Goal: Information Seeking & Learning: Learn about a topic

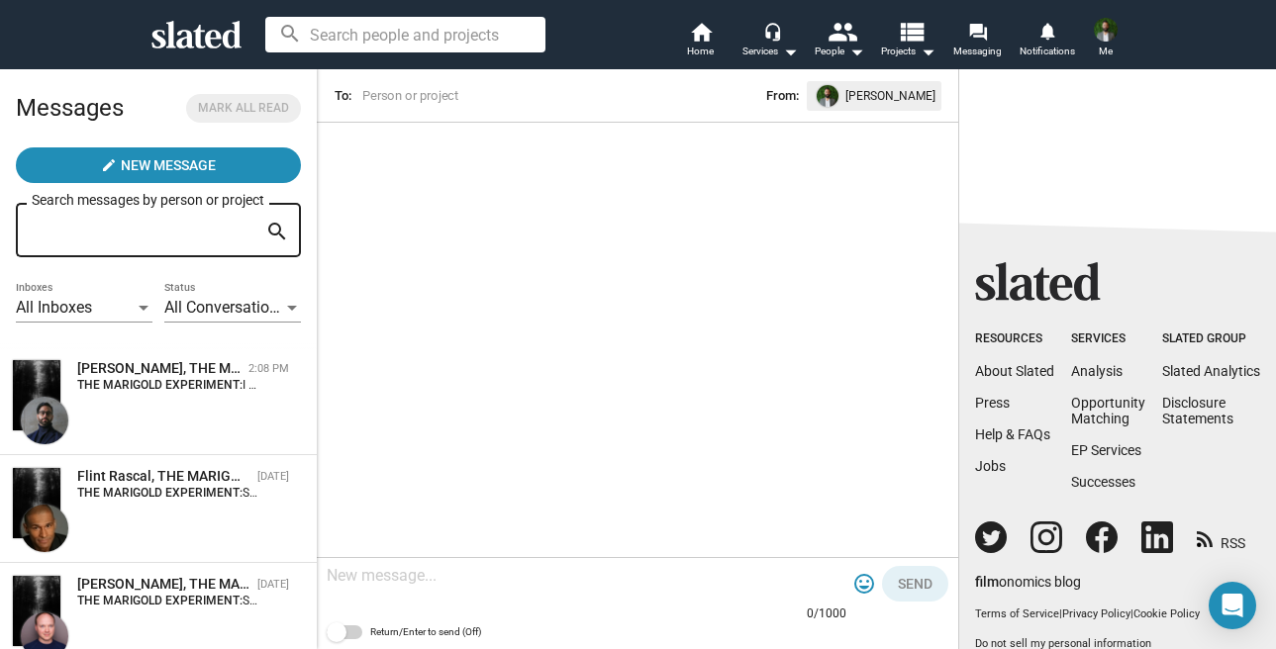
click at [146, 388] on strong "THE MARIGOLD EXPERIMENT:" at bounding box center [159, 385] width 165 height 14
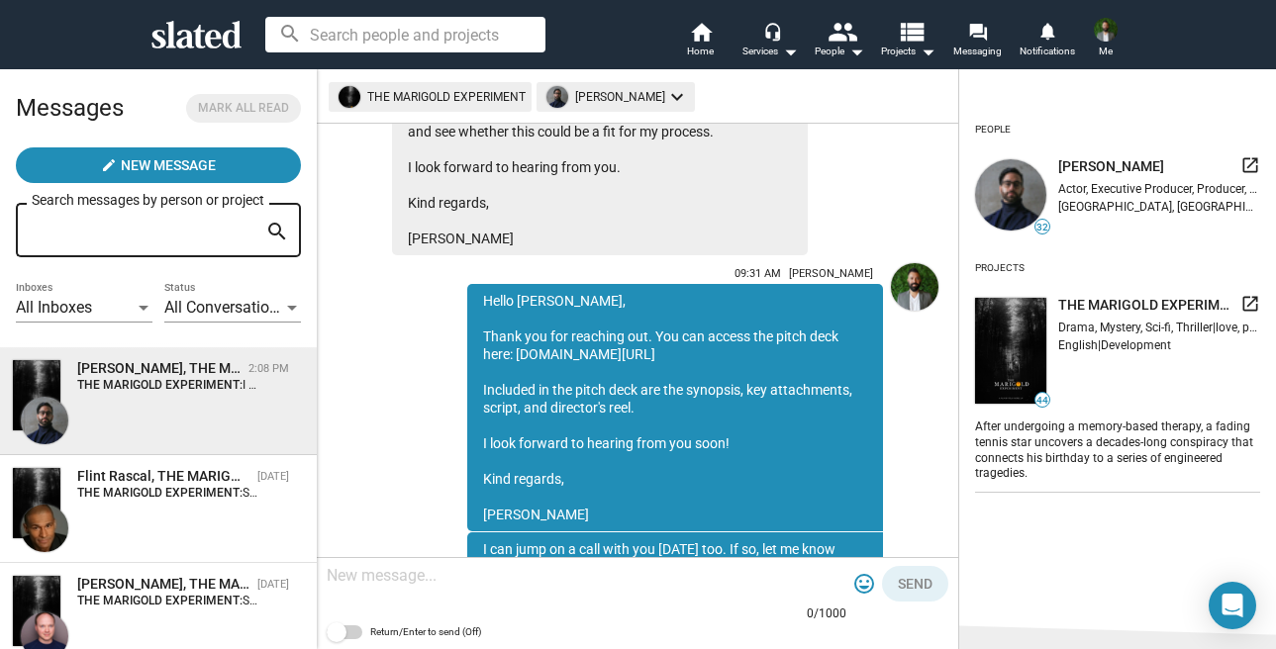
scroll to position [501, 0]
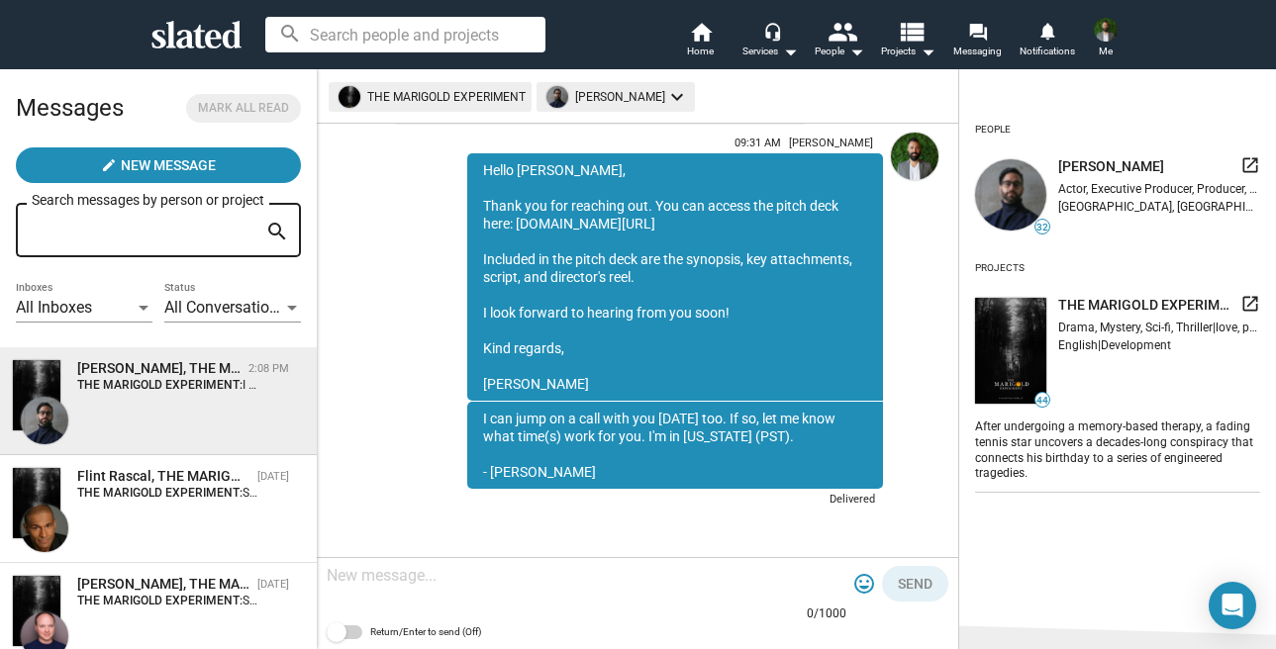
click at [1097, 46] on button "Me" at bounding box center [1106, 39] width 48 height 51
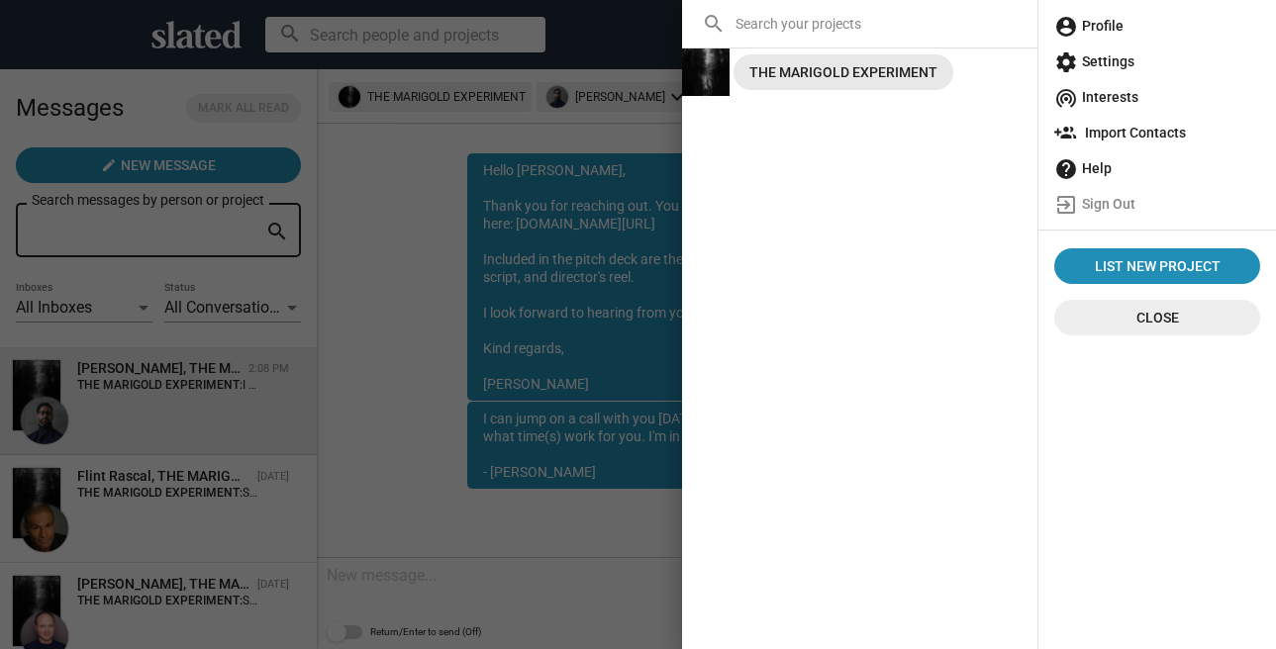
click at [867, 83] on div "THE MARIGOLD EXPERIMENT" at bounding box center [843, 72] width 188 height 36
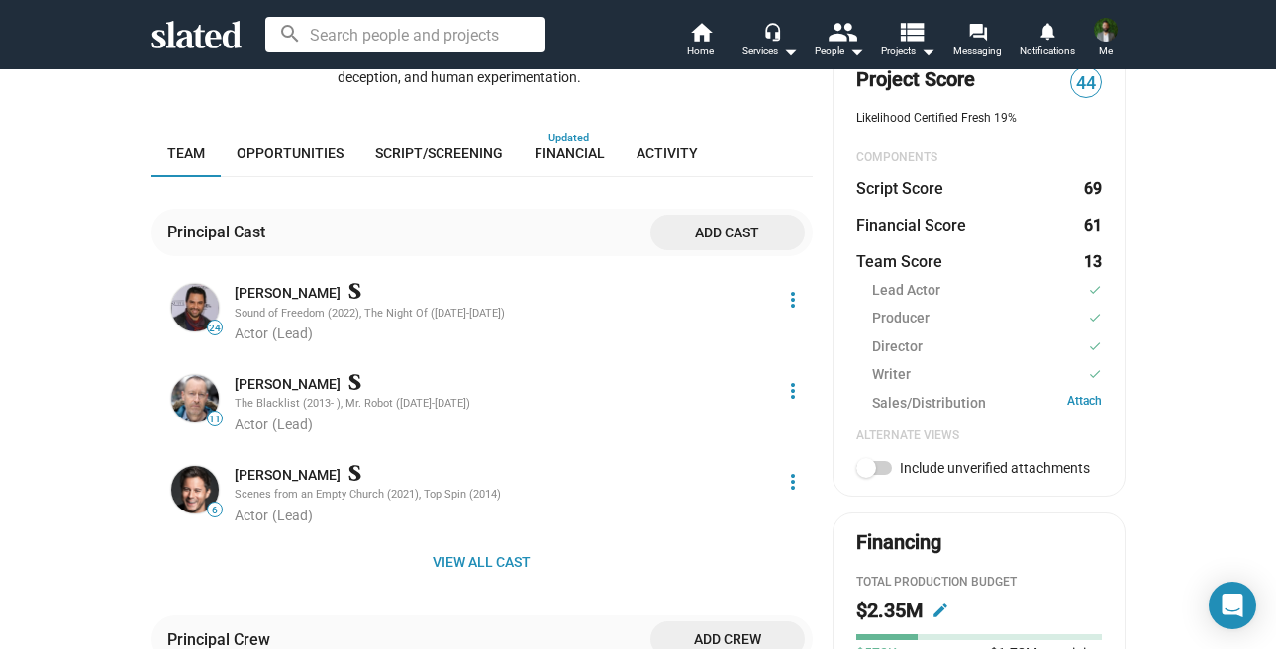
scroll to position [494, 0]
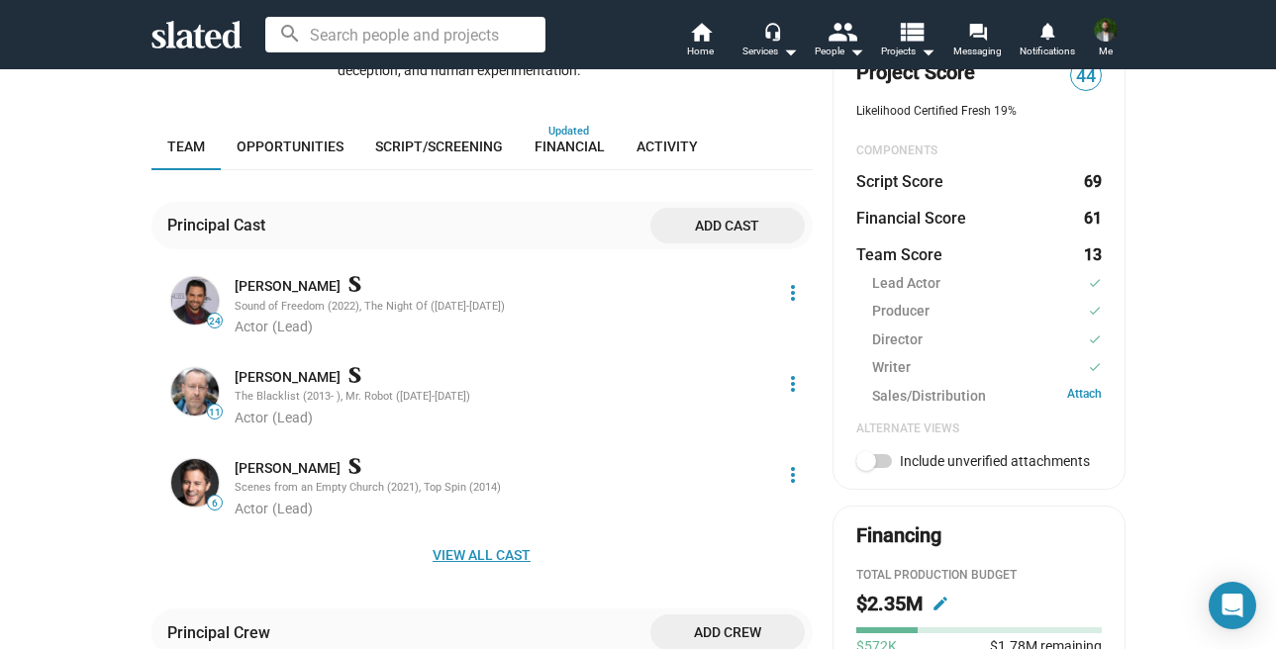
click at [477, 538] on span "View all cast" at bounding box center [482, 556] width 630 height 36
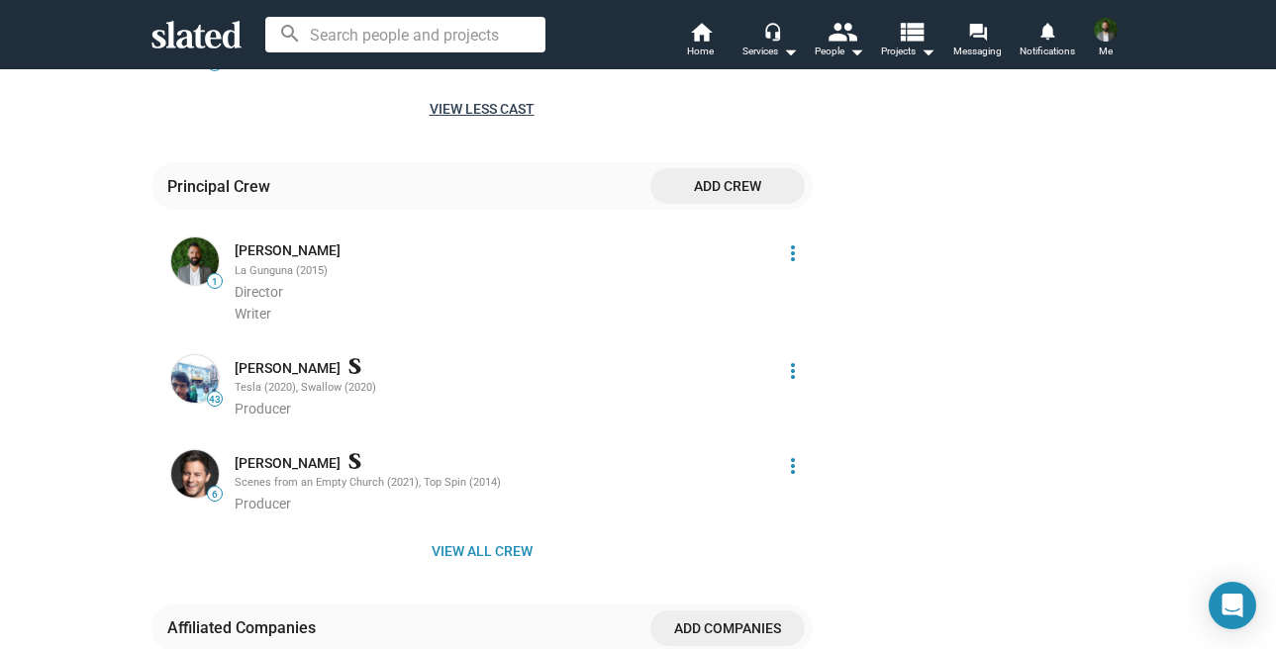
scroll to position [4067, 0]
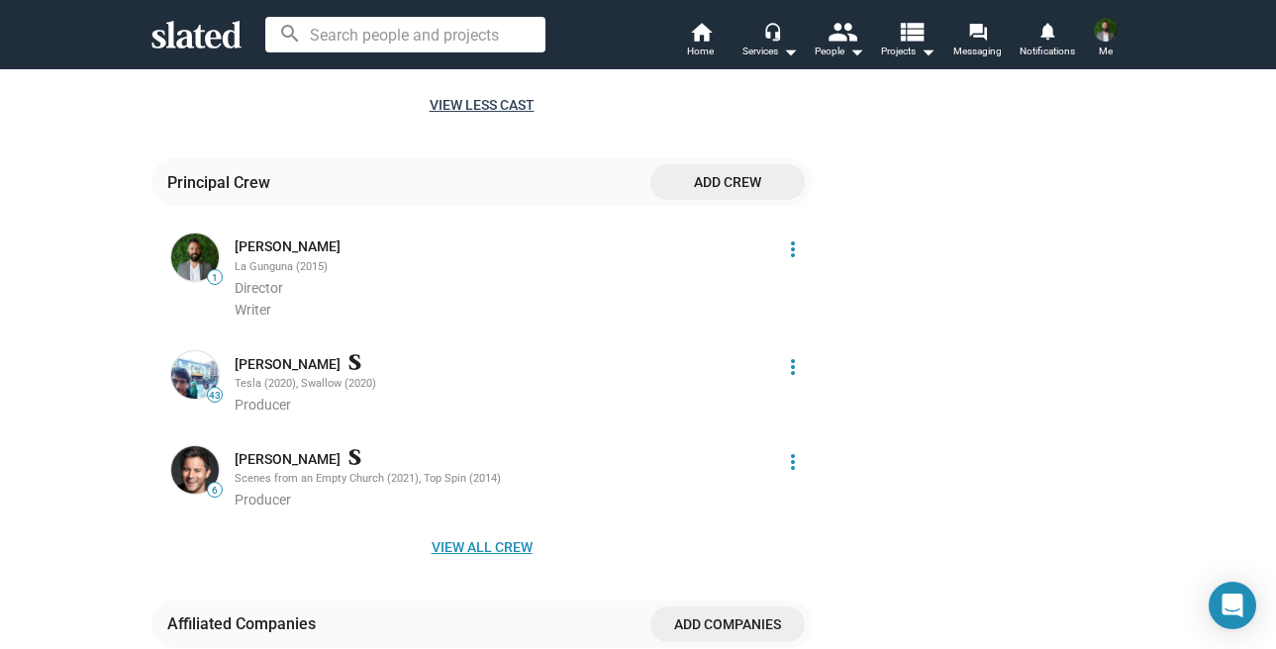
click at [504, 536] on span "View all crew" at bounding box center [482, 548] width 630 height 36
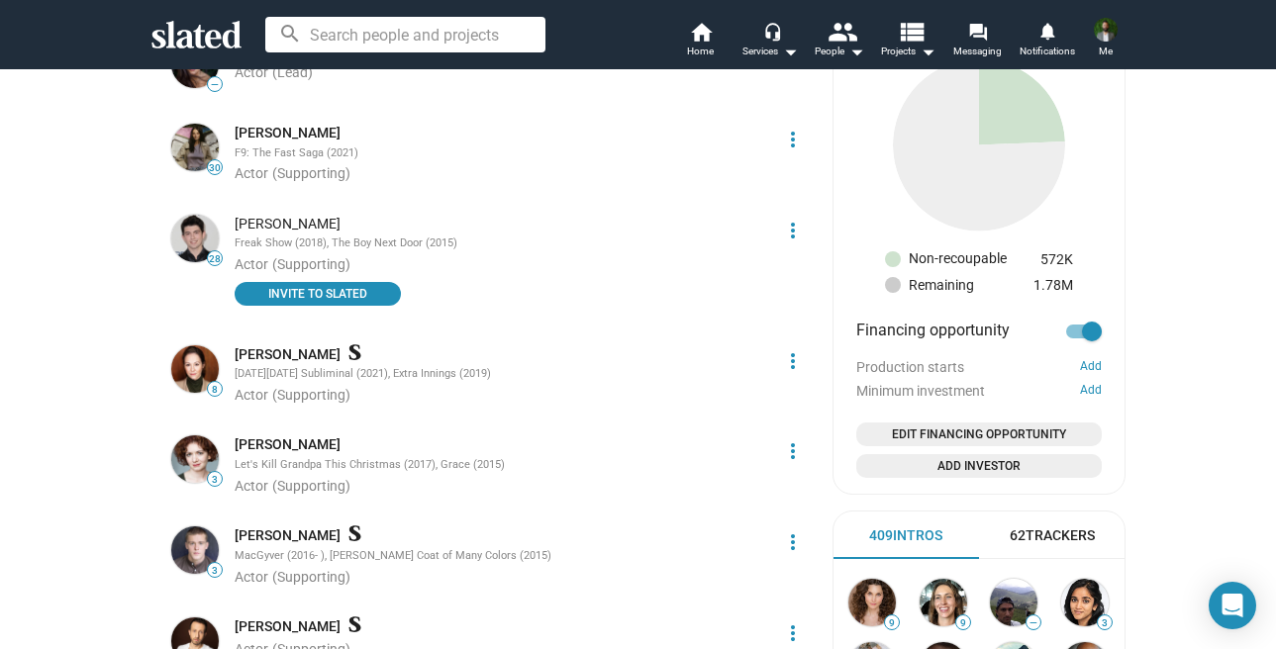
scroll to position [0, 0]
